Goal: Information Seeking & Learning: Learn about a topic

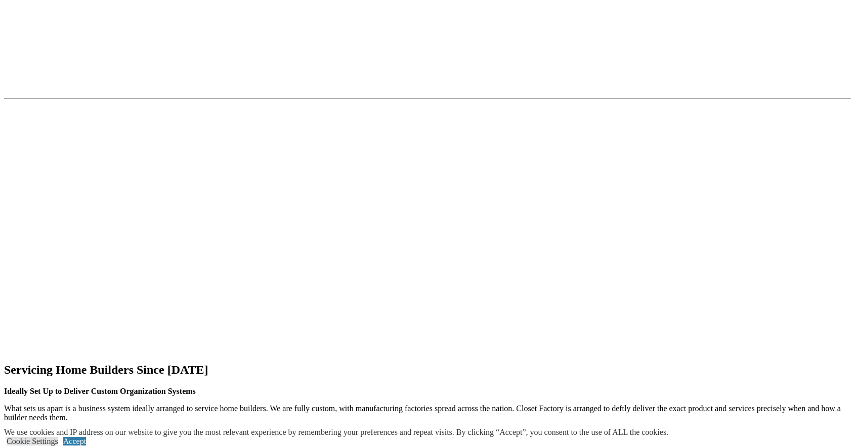
scroll to position [1293, 0]
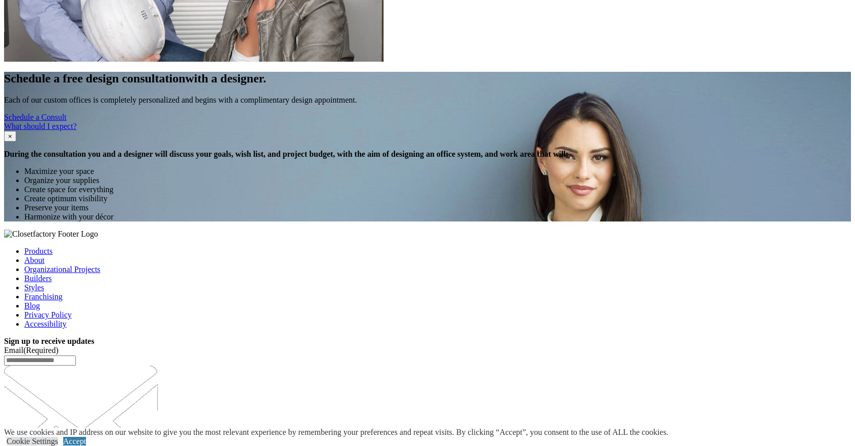
scroll to position [2462, 0]
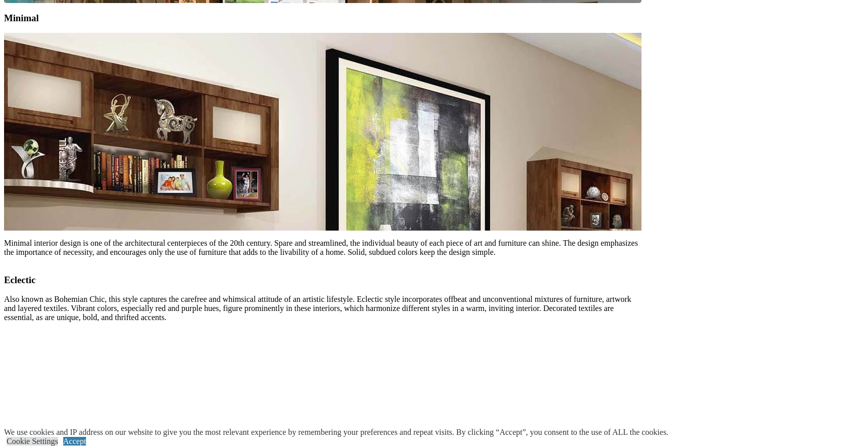
scroll to position [4949, 0]
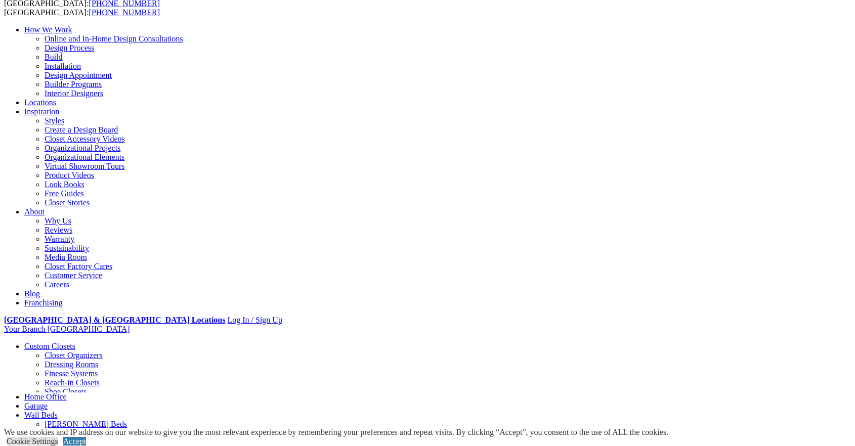
scroll to position [77, 0]
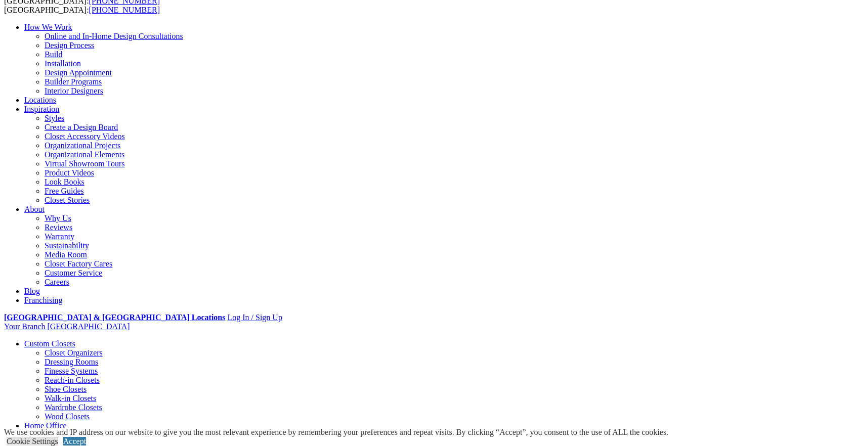
click at [56, 349] on link "Closet Organizers" at bounding box center [74, 353] width 58 height 9
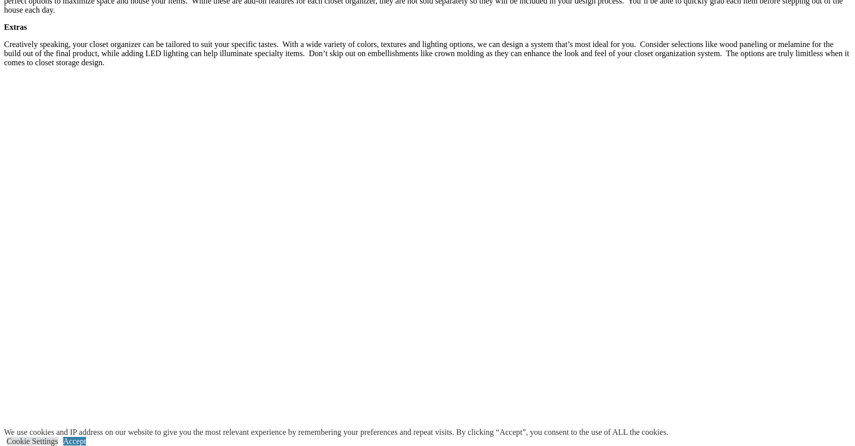
scroll to position [1670, 0]
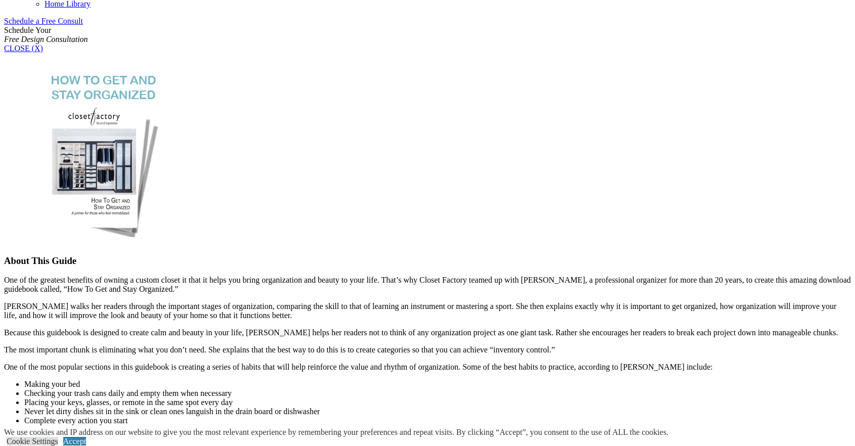
scroll to position [668, 0]
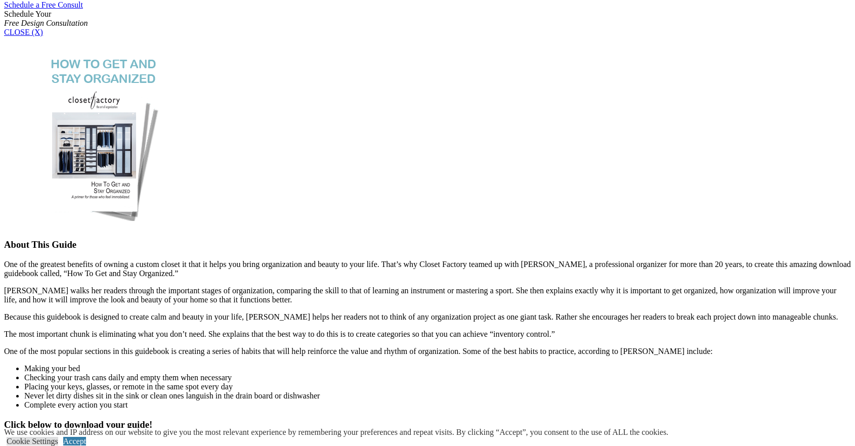
scroll to position [671, 0]
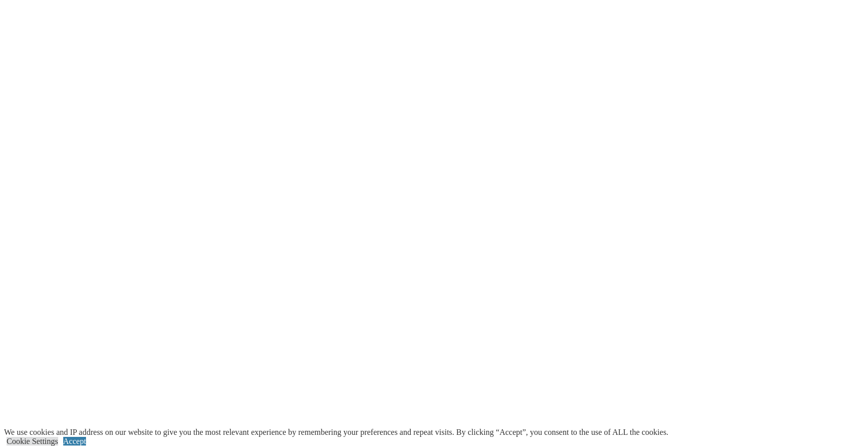
scroll to position [1769, 0]
